Goal: Information Seeking & Learning: Learn about a topic

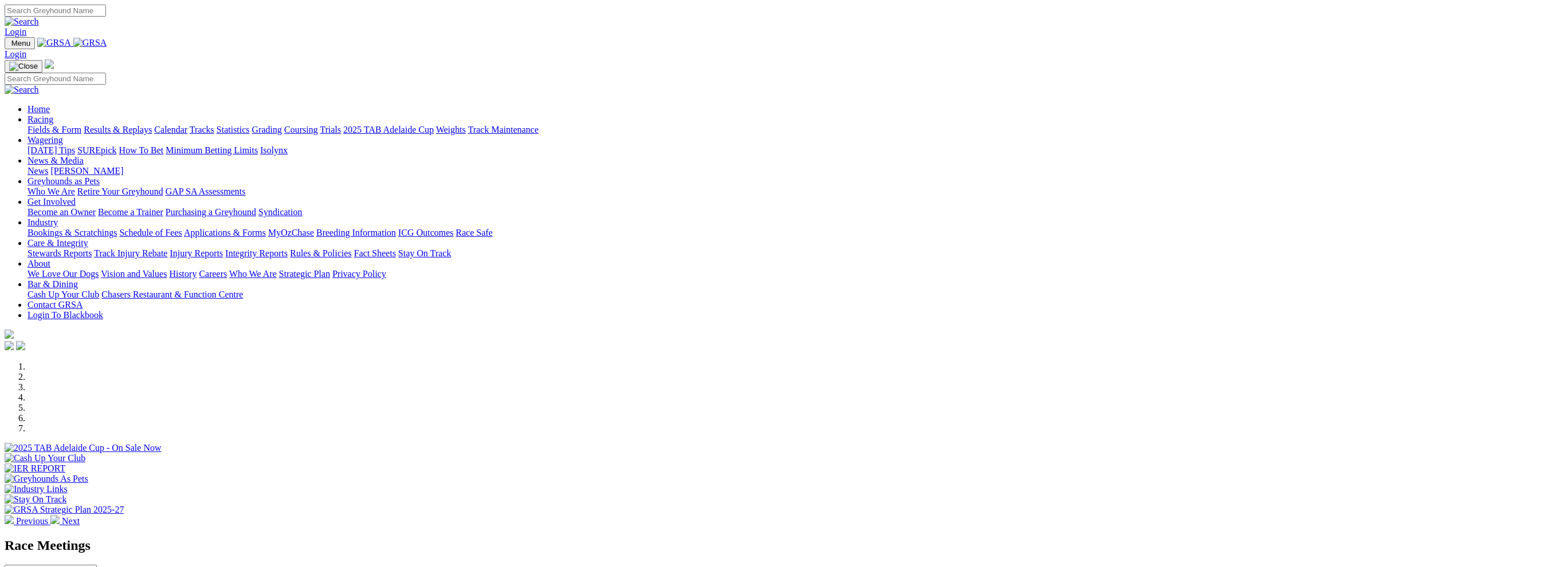
click at [63, 135] on link "Wagering" at bounding box center [46, 140] width 36 height 10
click at [53, 114] on link "Racing" at bounding box center [41, 119] width 25 height 10
click at [63, 135] on link "Wagering" at bounding box center [46, 140] width 36 height 10
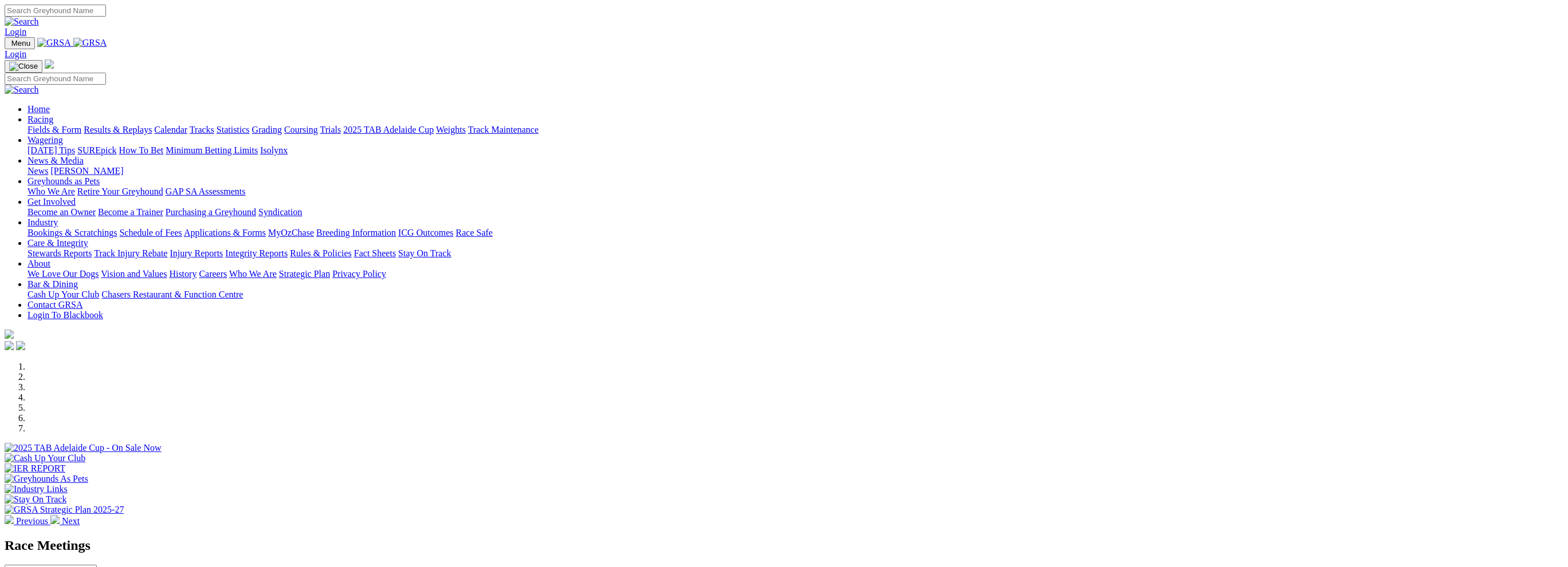
click at [63, 135] on link "Wagering" at bounding box center [46, 140] width 36 height 10
click at [53, 114] on link "Racing" at bounding box center [41, 119] width 25 height 10
click at [152, 125] on link "Results & Replays" at bounding box center [118, 130] width 69 height 10
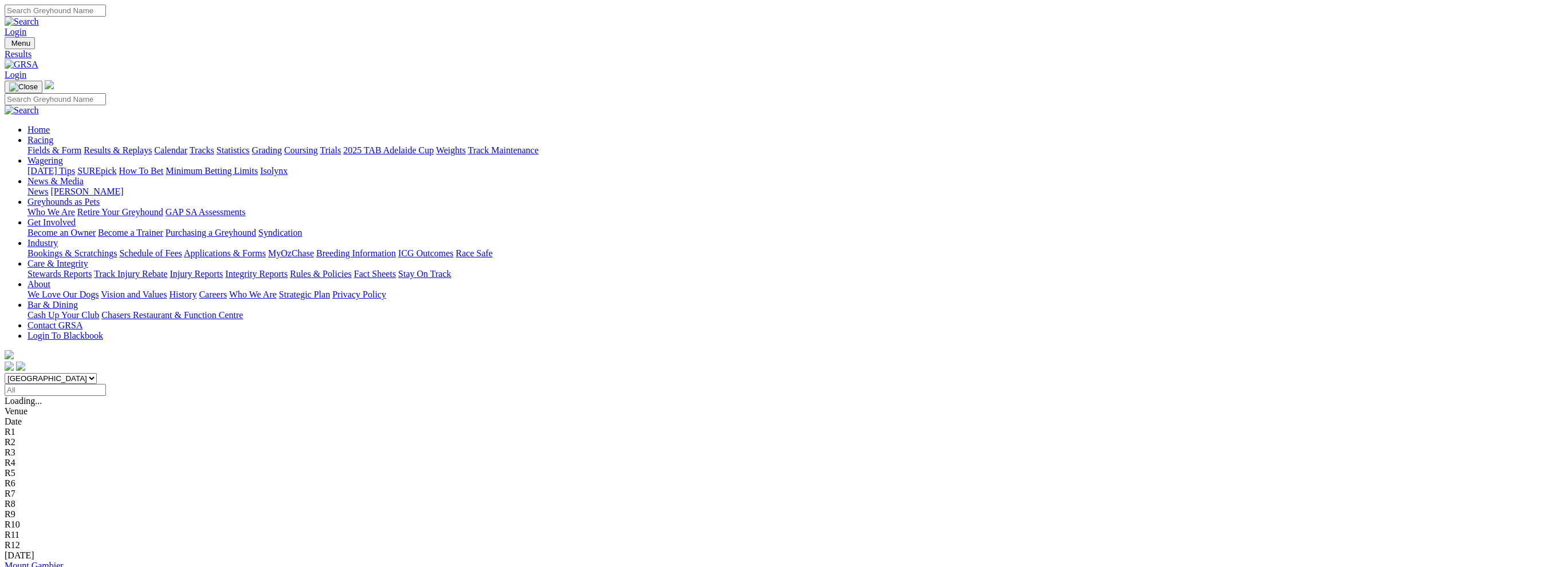
click at [63, 561] on link "Mount Gambier" at bounding box center [34, 566] width 59 height 10
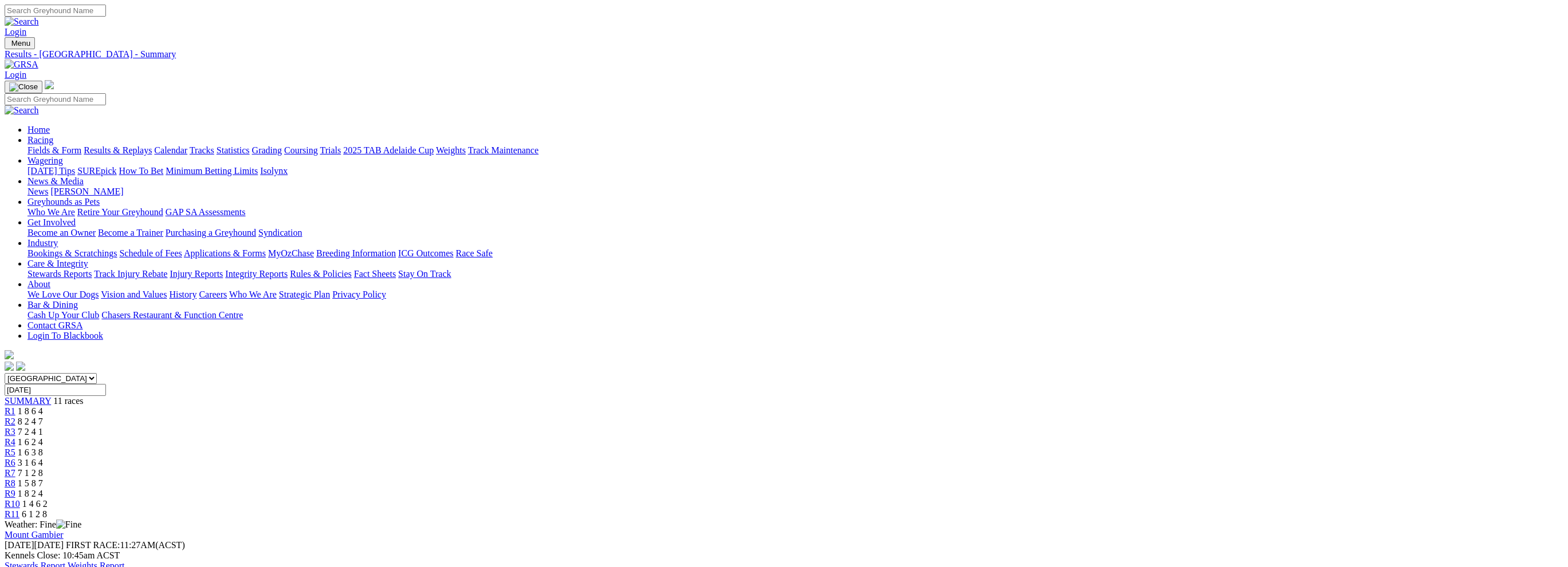
click at [81, 145] on link "Fields & Form" at bounding box center [55, 150] width 54 height 10
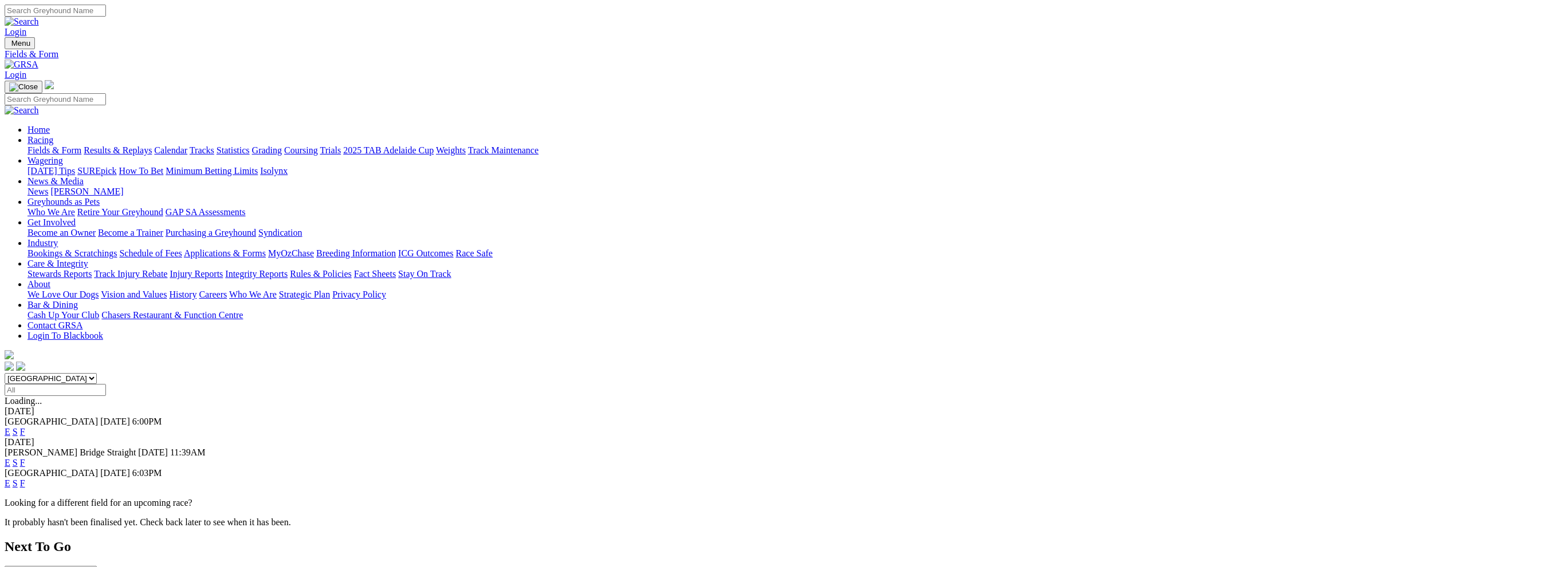
click at [25, 427] on link "F" at bounding box center [23, 432] width 5 height 10
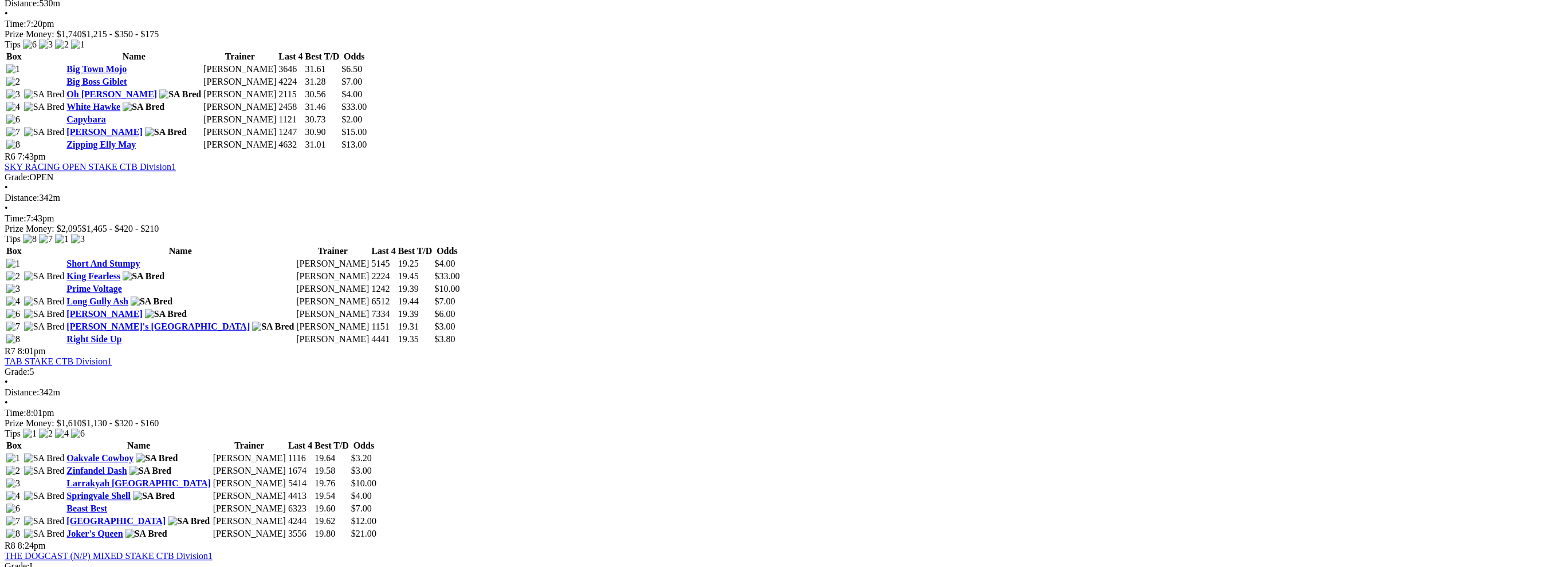
scroll to position [1202, 0]
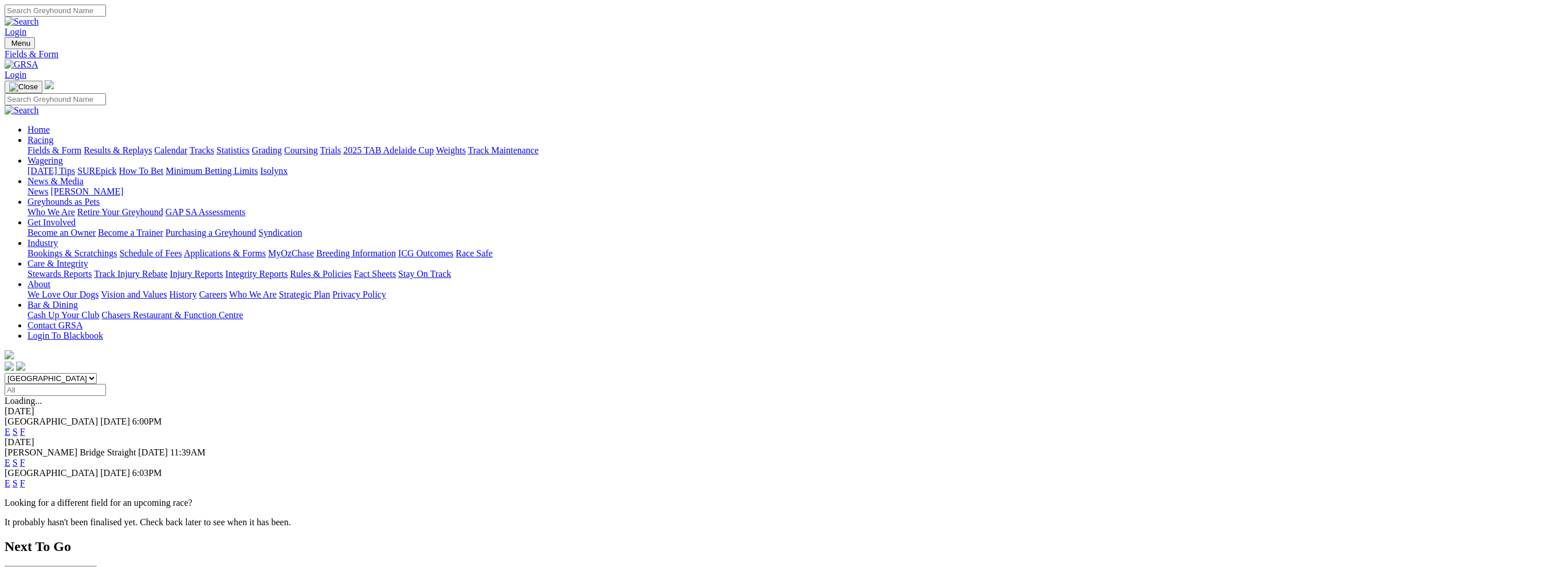
click at [25, 478] on link "F" at bounding box center [23, 483] width 5 height 10
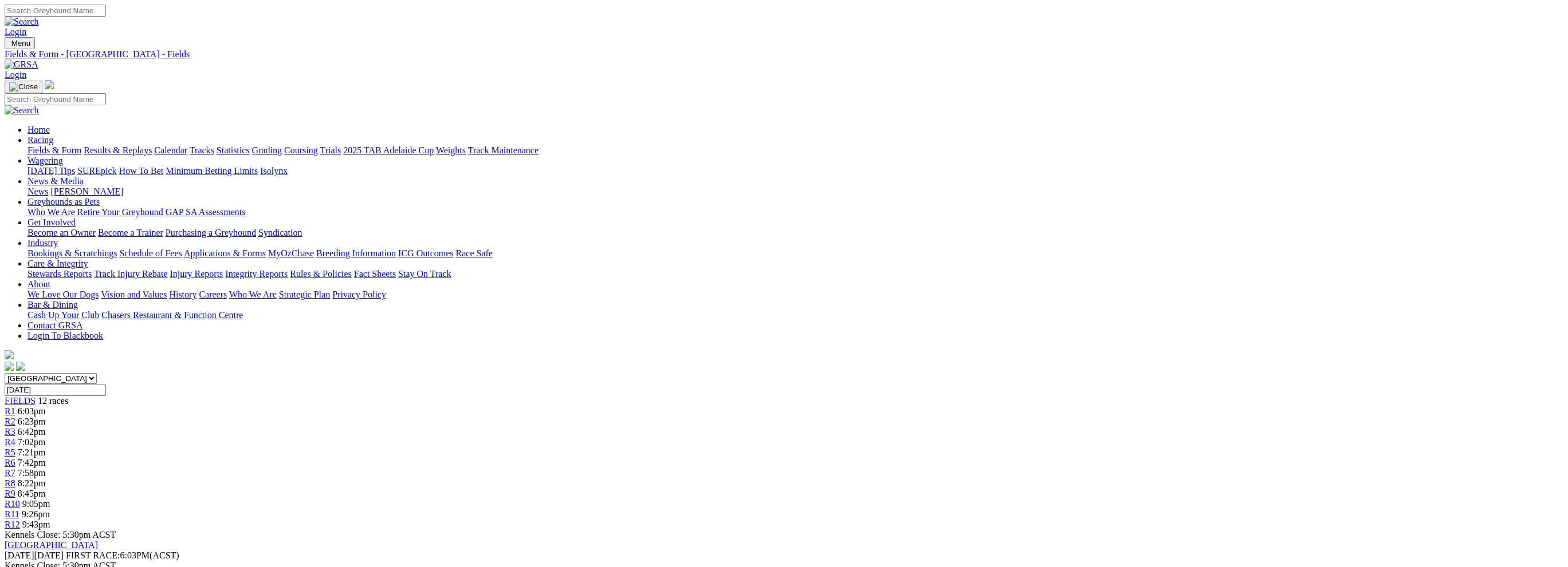
click at [152, 145] on link "Results & Replays" at bounding box center [118, 150] width 69 height 10
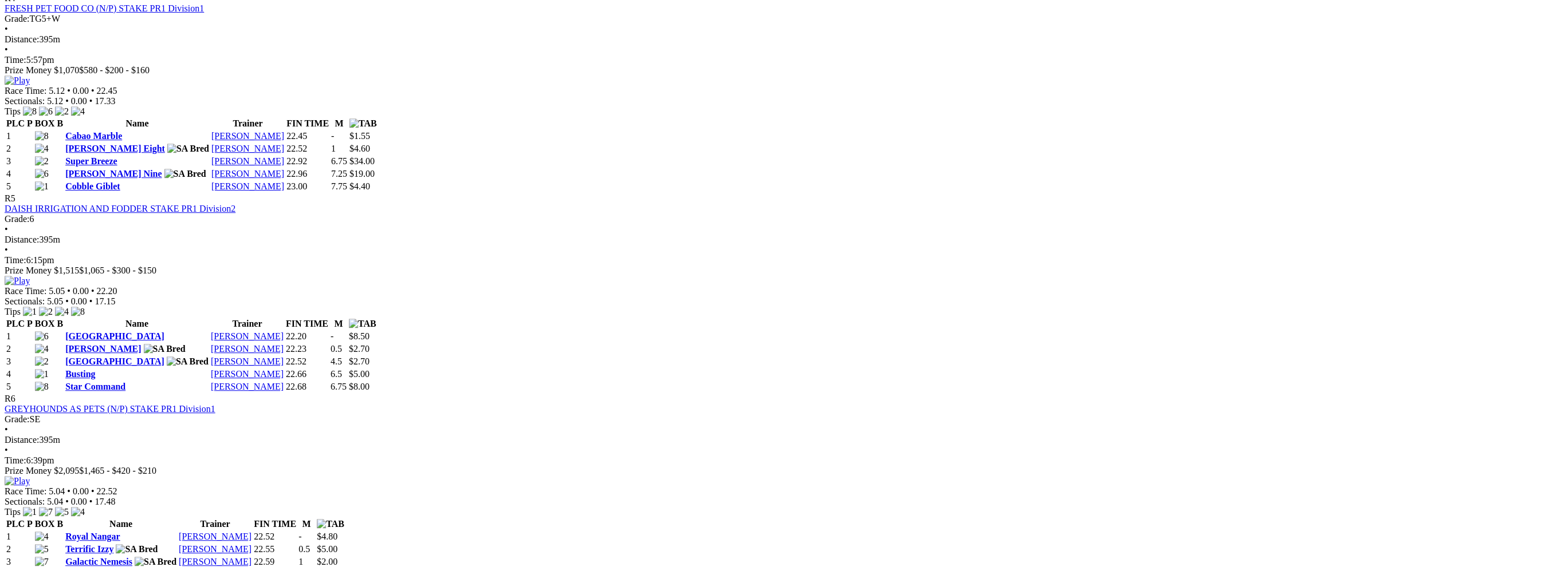
scroll to position [1145, 0]
